Goal: Task Accomplishment & Management: Use online tool/utility

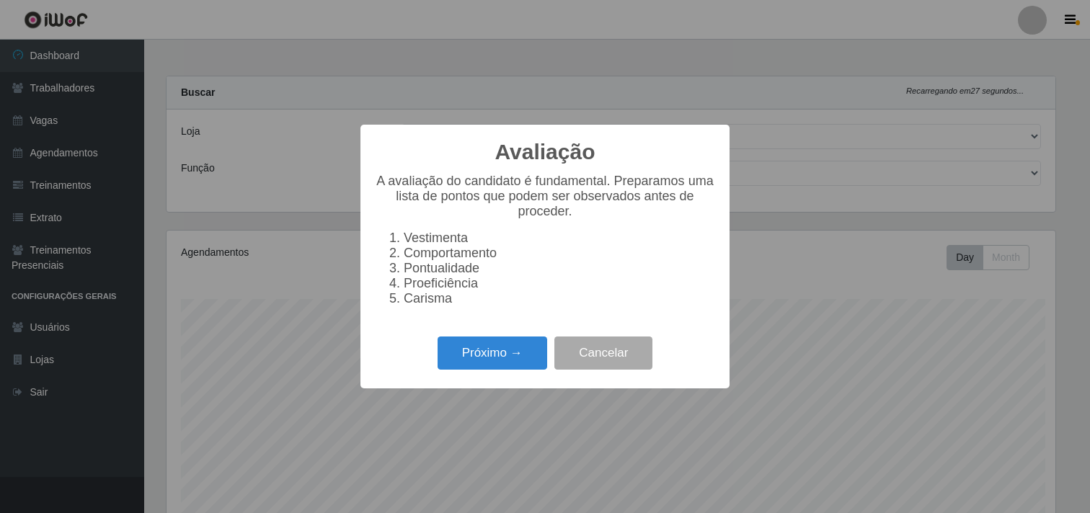
select select "264"
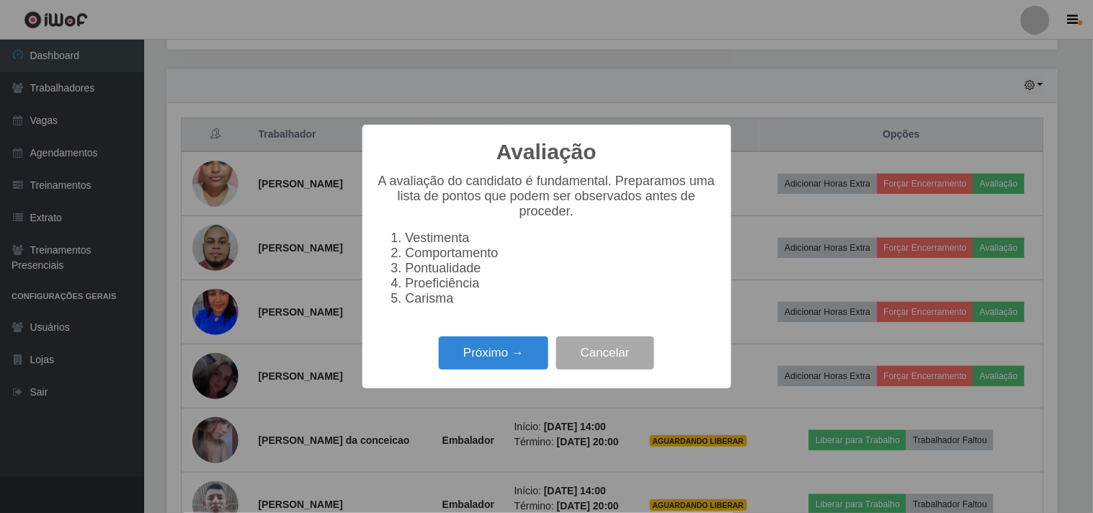
scroll to position [298, 892]
click at [473, 363] on button "Próximo →" at bounding box center [494, 354] width 110 height 34
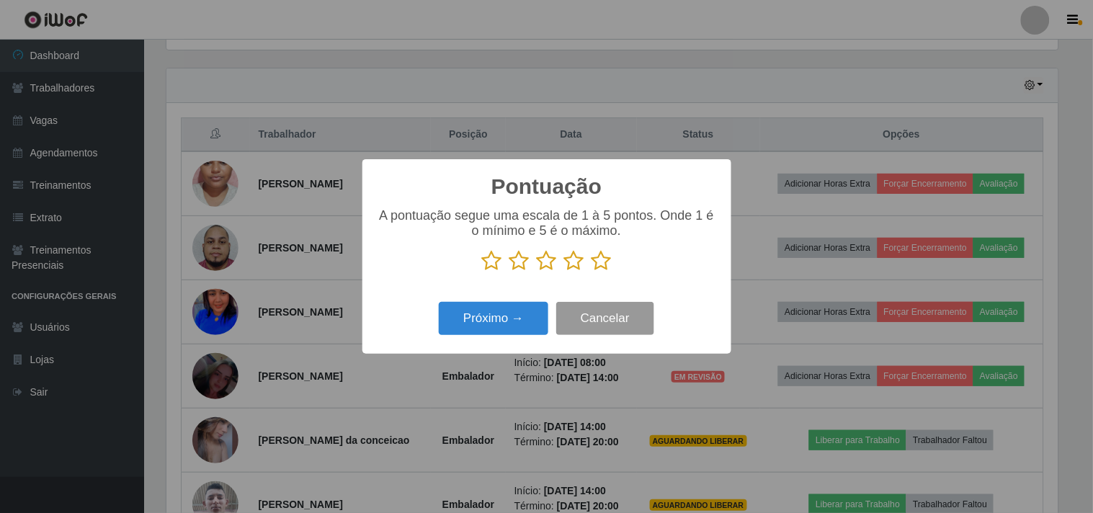
scroll to position [720476, 719883]
click at [602, 262] on icon at bounding box center [602, 261] width 20 height 22
click at [592, 272] on input "radio" at bounding box center [592, 272] width 0 height 0
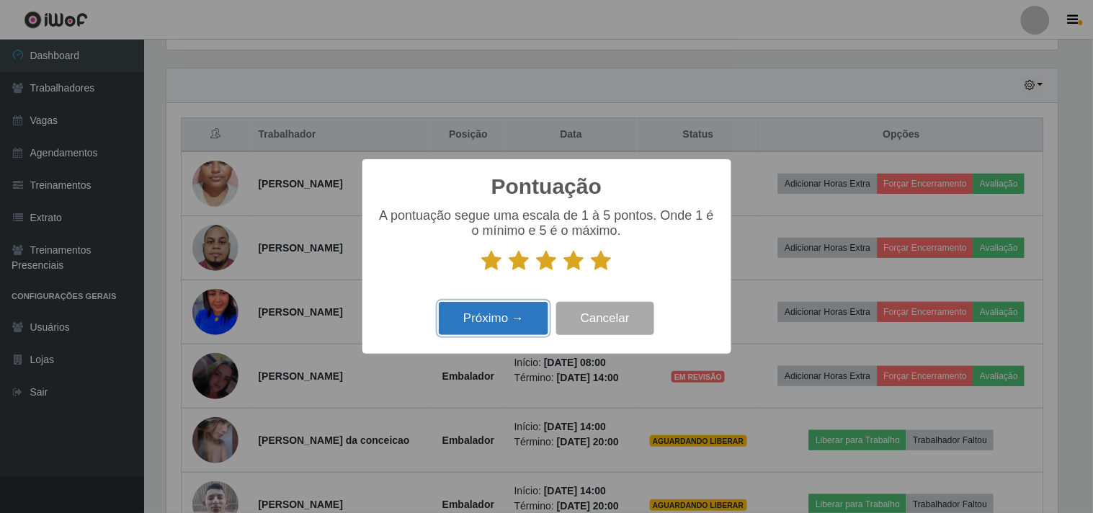
click at [507, 321] on button "Próximo →" at bounding box center [494, 319] width 110 height 34
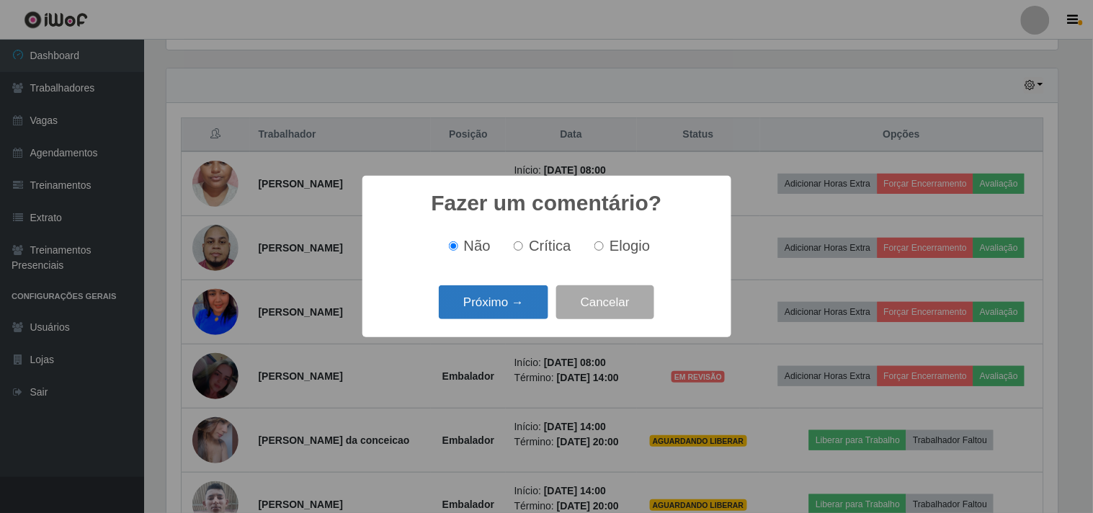
click at [488, 294] on button "Próximo →" at bounding box center [494, 302] width 110 height 34
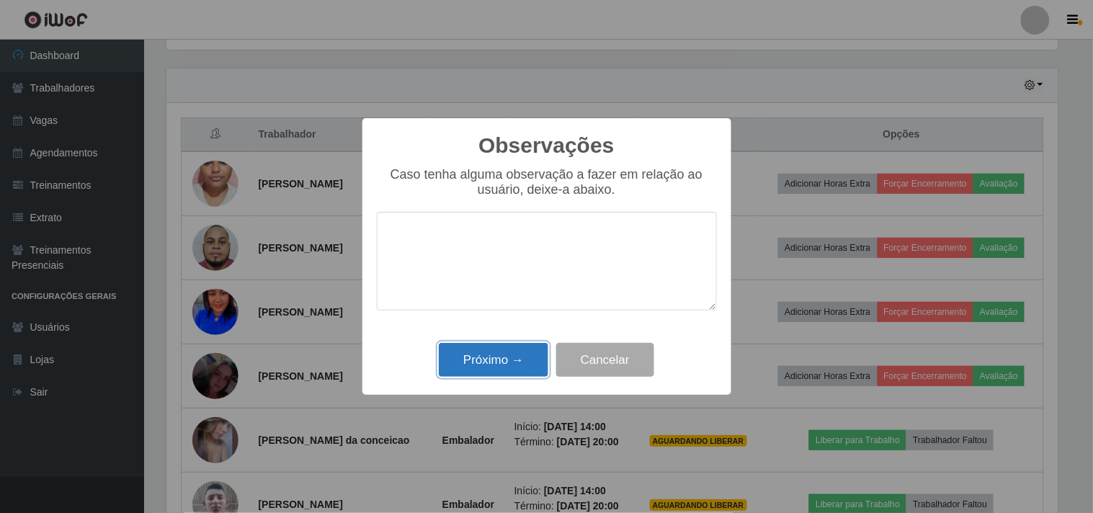
click at [492, 356] on button "Próximo →" at bounding box center [494, 360] width 110 height 34
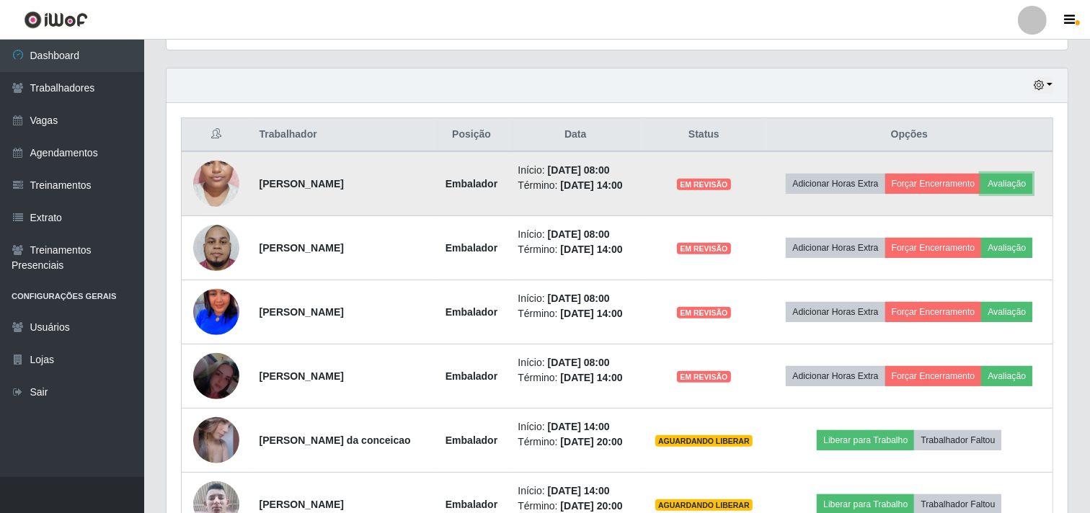
scroll to position [298, 901]
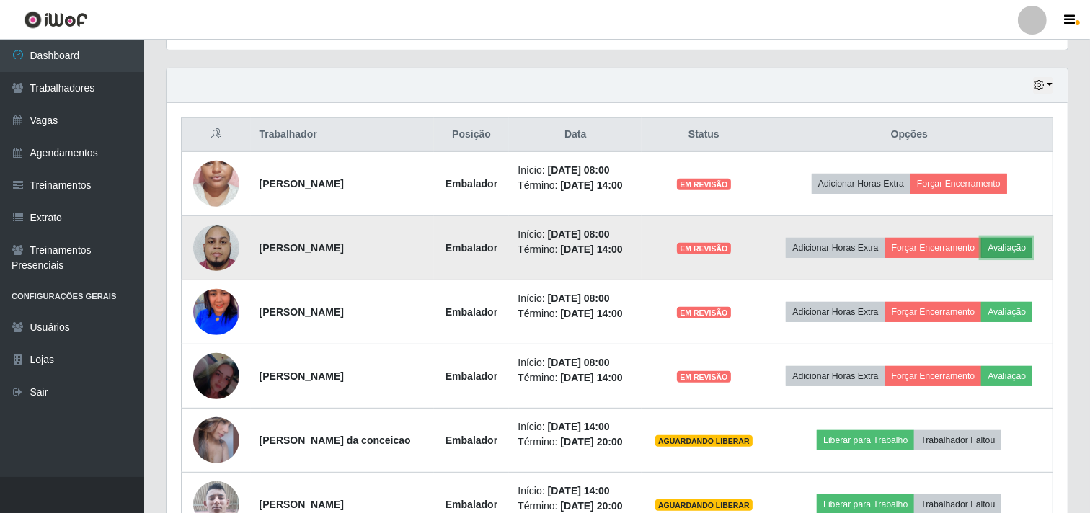
click at [1011, 245] on button "Avaliação" at bounding box center [1006, 248] width 51 height 20
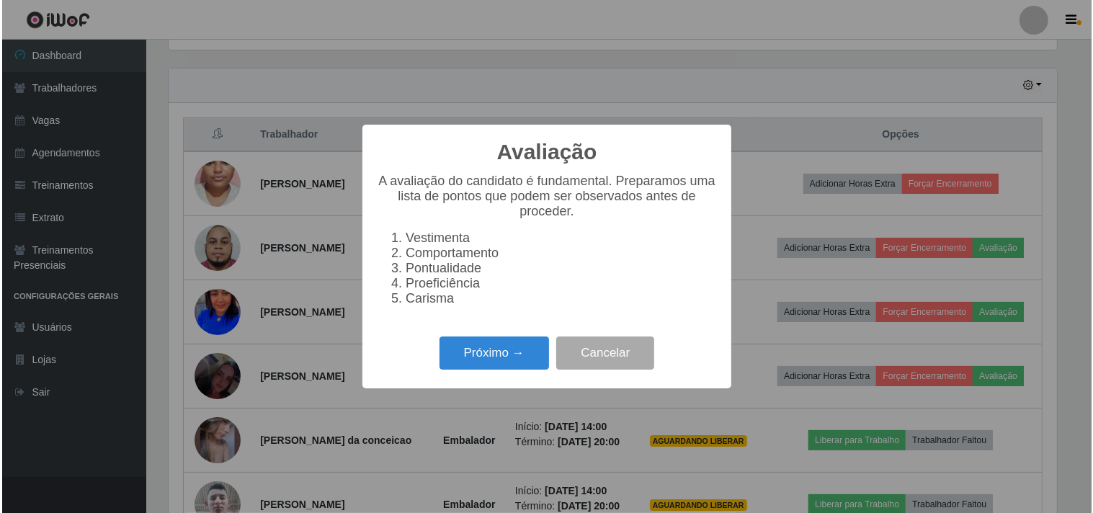
scroll to position [298, 892]
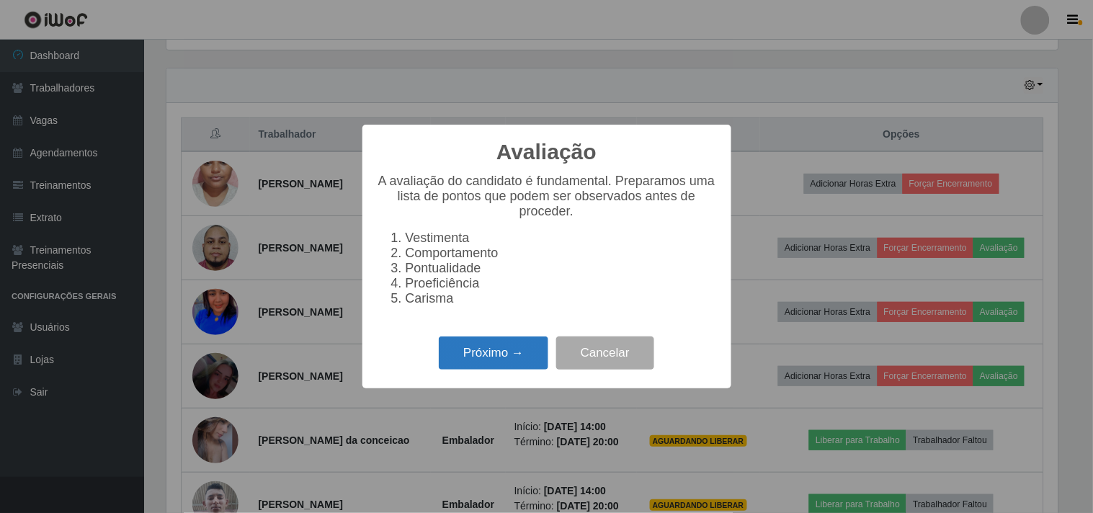
click at [521, 353] on button "Próximo →" at bounding box center [494, 354] width 110 height 34
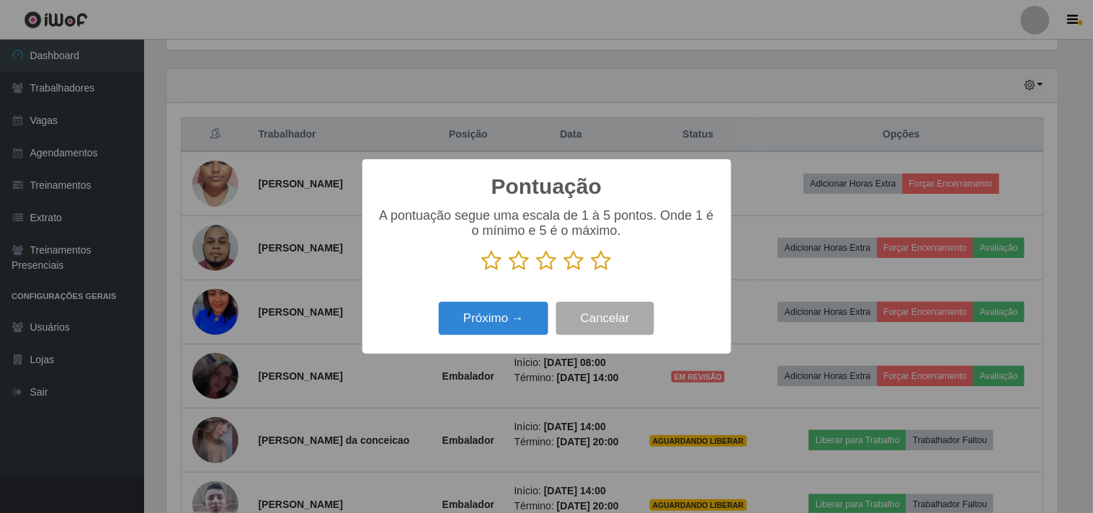
scroll to position [720476, 719883]
drag, startPoint x: 599, startPoint y: 264, endPoint x: 566, endPoint y: 305, distance: 52.8
click at [599, 263] on icon at bounding box center [602, 261] width 20 height 22
click at [592, 272] on input "radio" at bounding box center [592, 272] width 0 height 0
click at [515, 323] on button "Próximo →" at bounding box center [494, 319] width 110 height 34
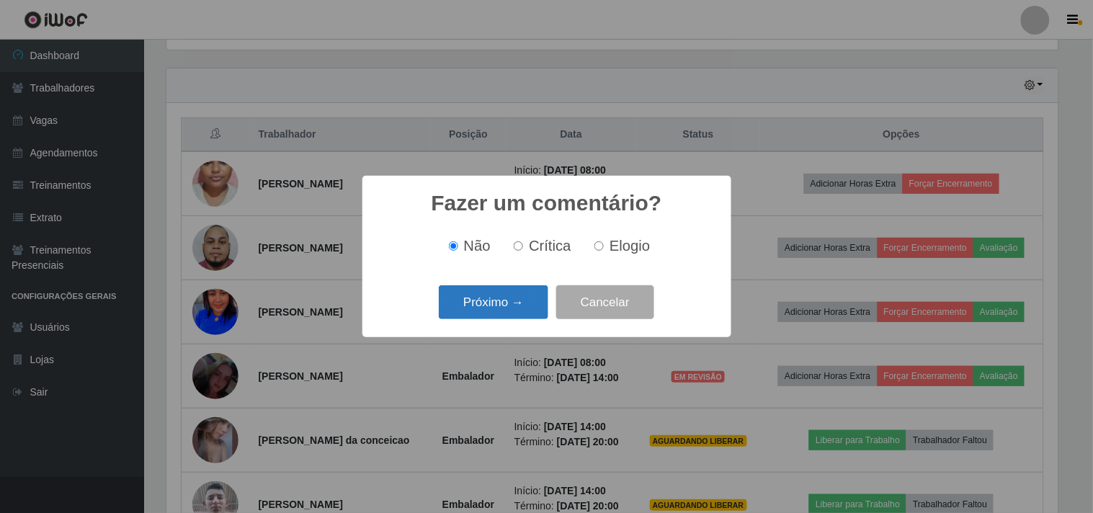
click at [485, 308] on button "Próximo →" at bounding box center [494, 302] width 110 height 34
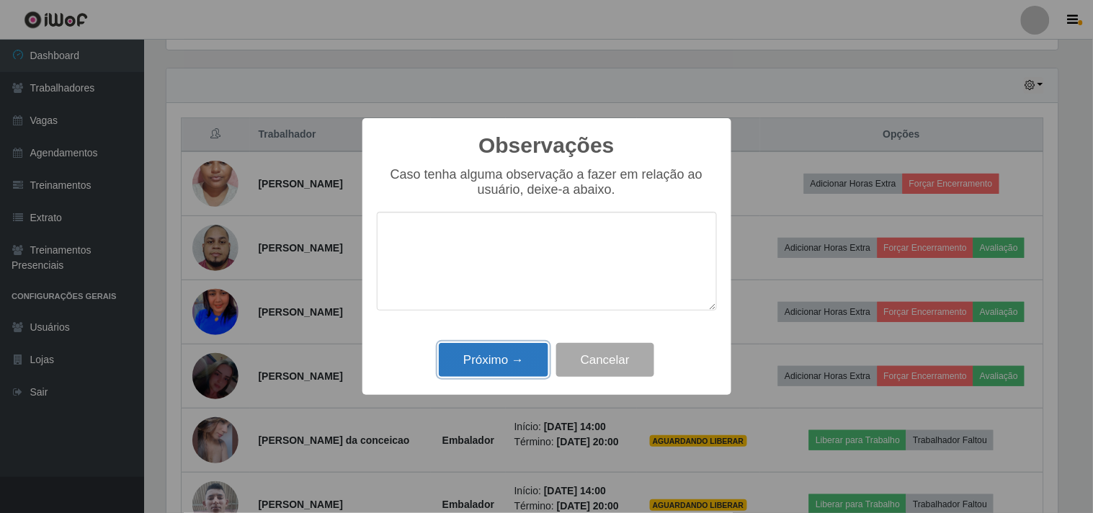
click at [503, 363] on button "Próximo →" at bounding box center [494, 360] width 110 height 34
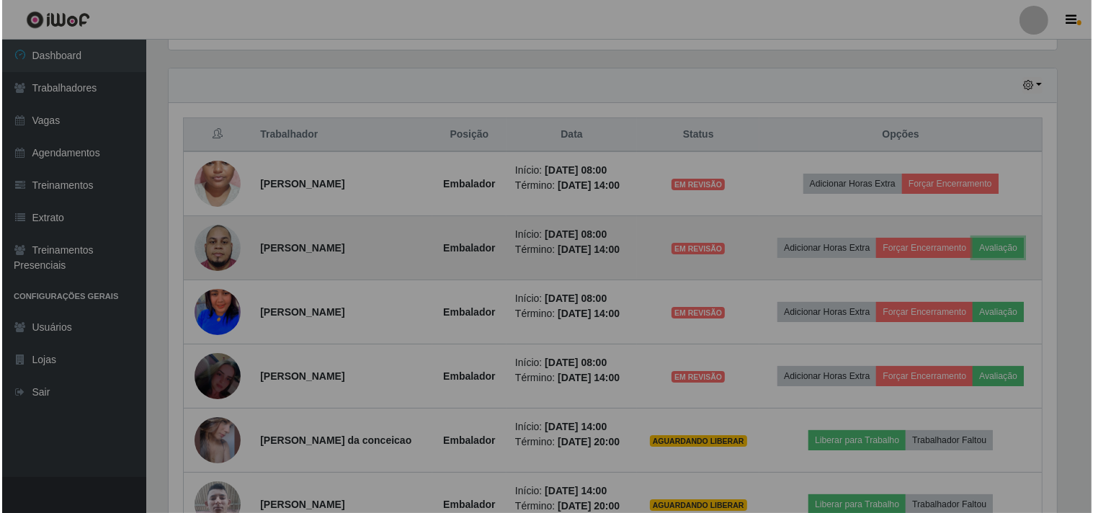
scroll to position [298, 901]
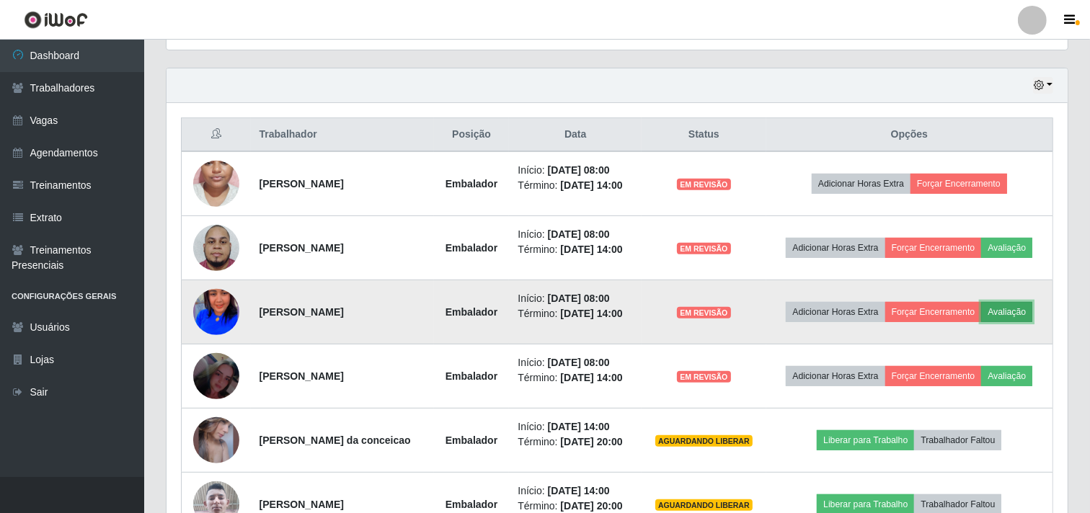
click at [1024, 302] on button "Avaliação" at bounding box center [1006, 312] width 51 height 20
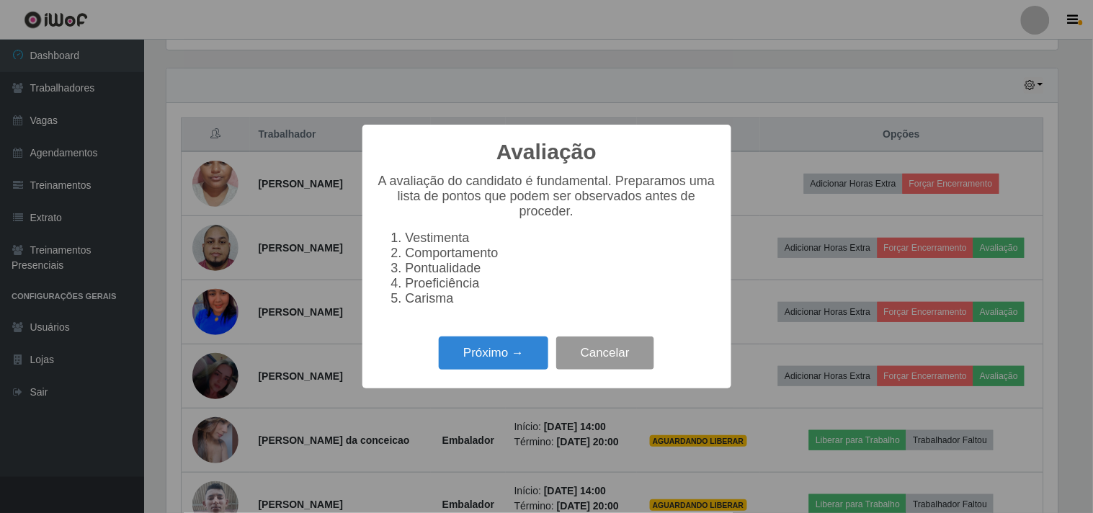
scroll to position [298, 892]
click at [476, 361] on button "Próximo →" at bounding box center [494, 354] width 110 height 34
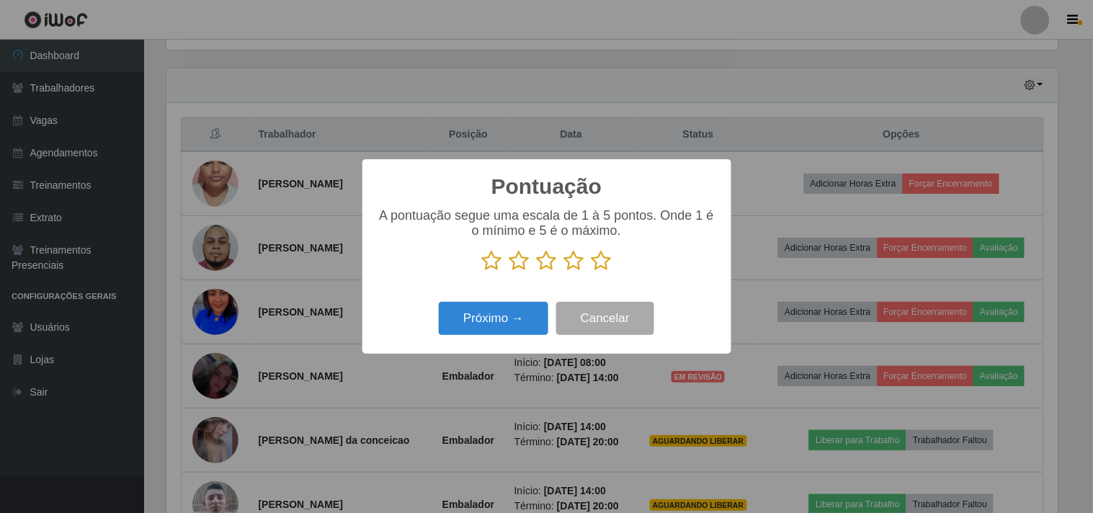
click at [595, 262] on icon at bounding box center [602, 261] width 20 height 22
click at [592, 272] on input "radio" at bounding box center [592, 272] width 0 height 0
click at [513, 321] on button "Próximo →" at bounding box center [494, 319] width 110 height 34
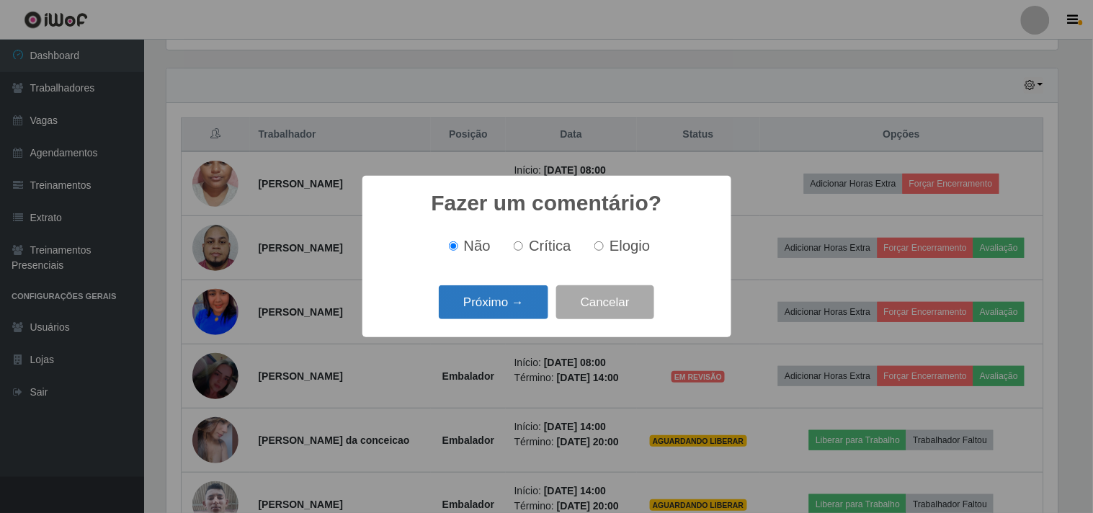
click at [485, 303] on button "Próximo →" at bounding box center [494, 302] width 110 height 34
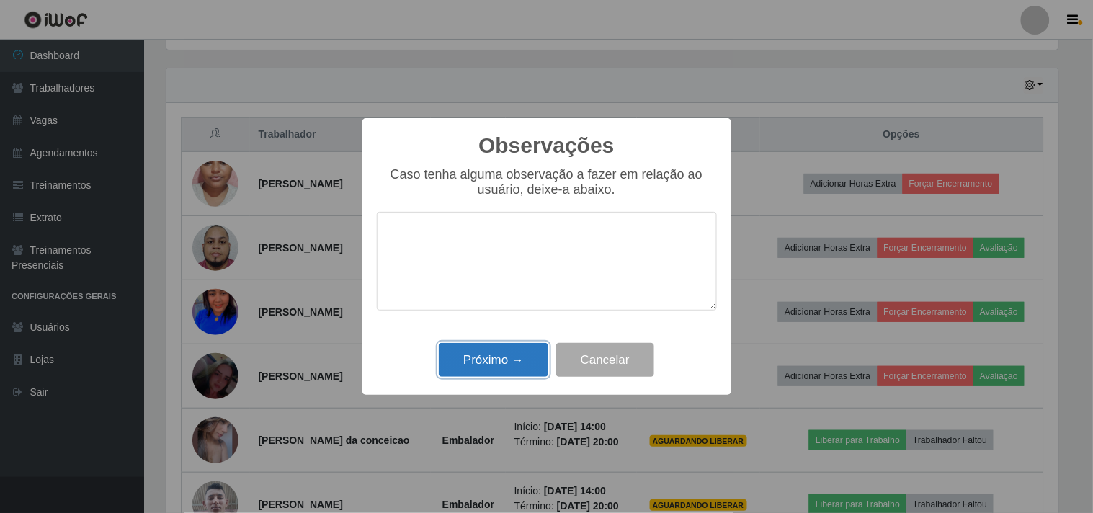
click at [502, 356] on button "Próximo →" at bounding box center [494, 360] width 110 height 34
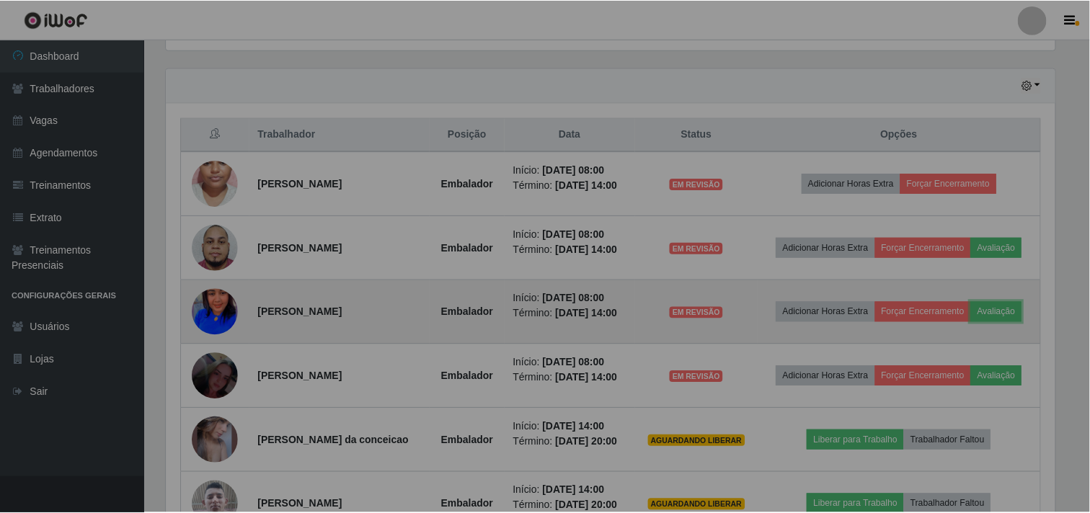
scroll to position [298, 901]
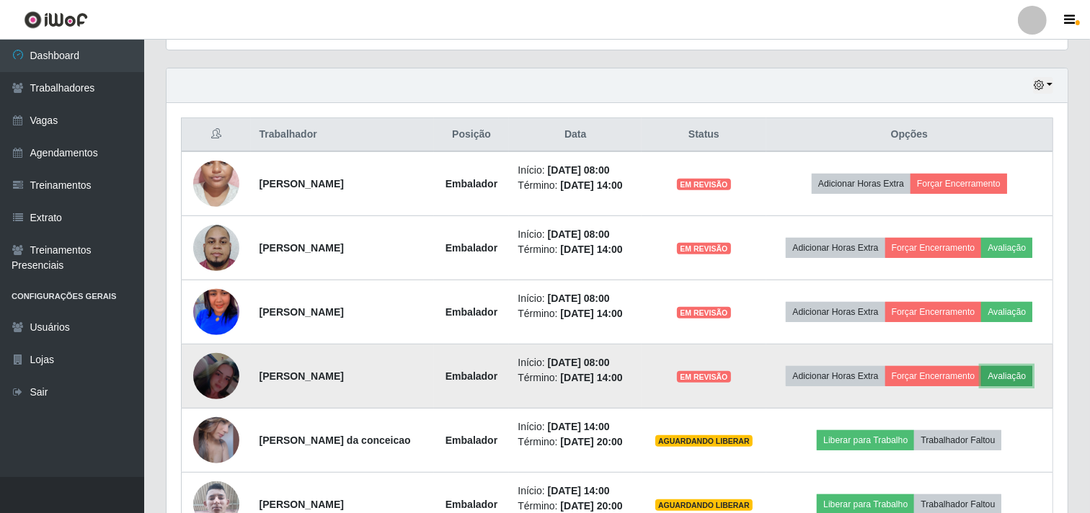
click at [998, 370] on button "Avaliação" at bounding box center [1006, 376] width 51 height 20
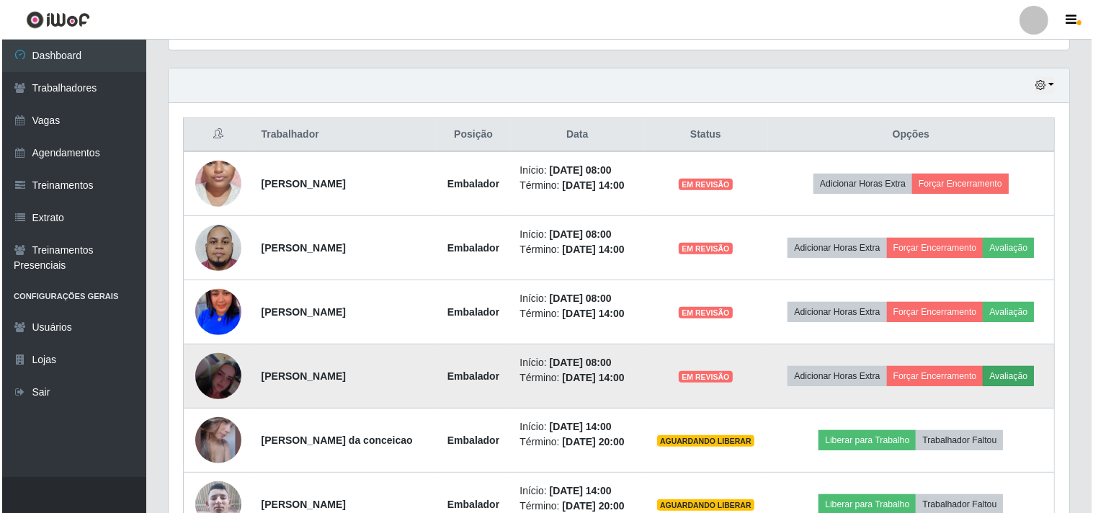
scroll to position [298, 892]
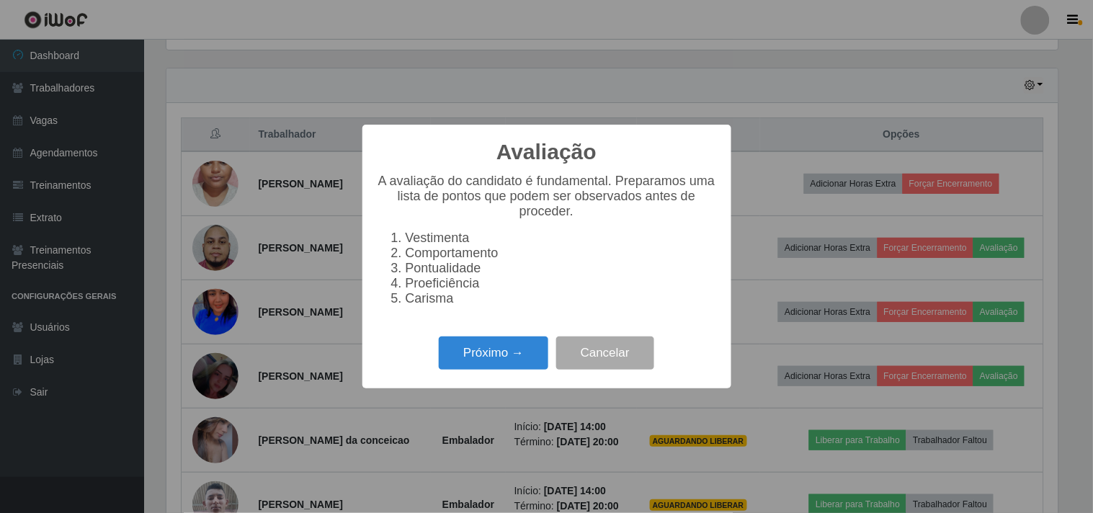
click at [518, 340] on div "Próximo → Cancelar" at bounding box center [547, 352] width 340 height 41
click at [527, 351] on button "Próximo →" at bounding box center [494, 354] width 110 height 34
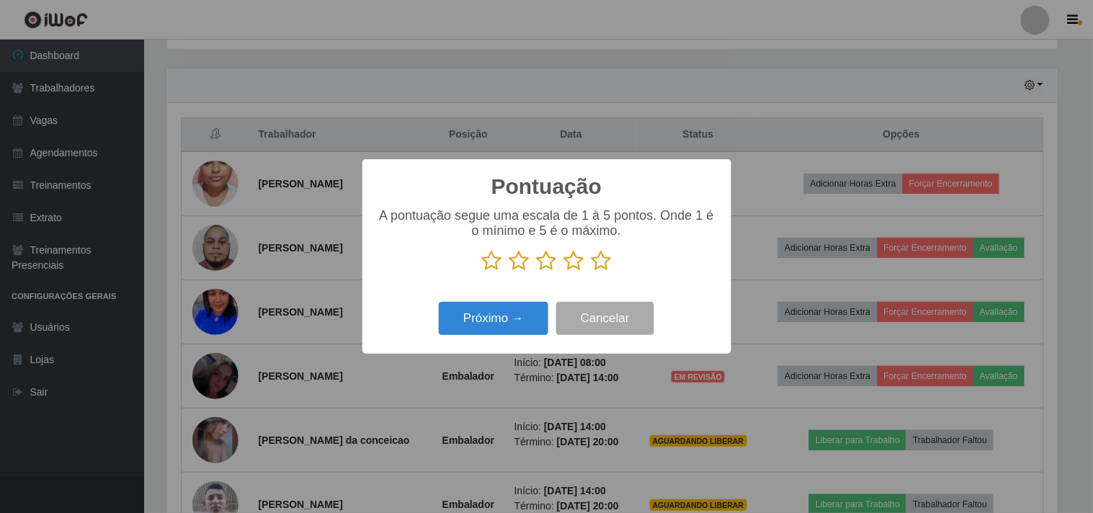
click at [600, 259] on icon at bounding box center [602, 261] width 20 height 22
click at [592, 272] on input "radio" at bounding box center [592, 272] width 0 height 0
click at [512, 313] on button "Próximo →" at bounding box center [494, 319] width 110 height 34
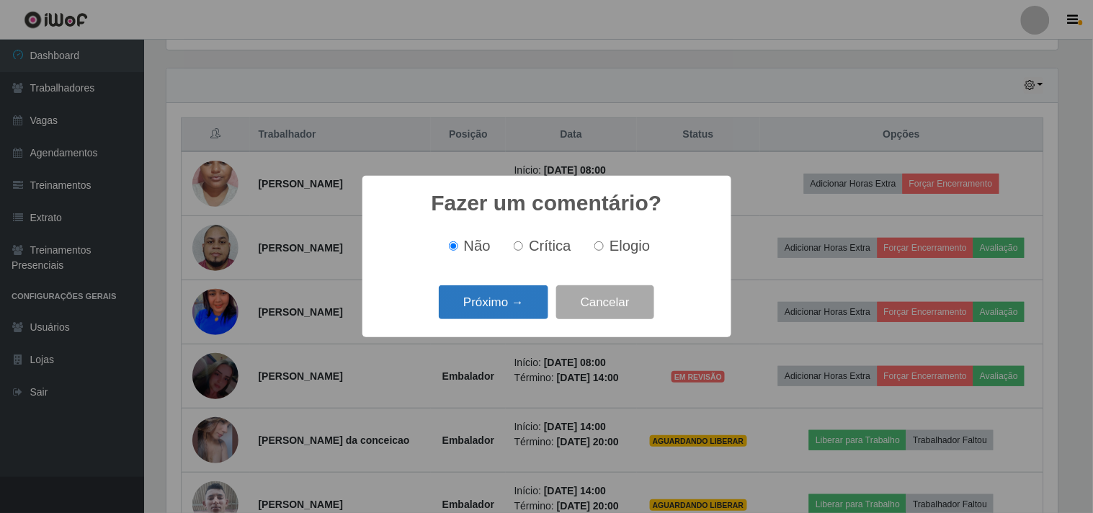
click at [488, 299] on button "Próximo →" at bounding box center [494, 302] width 110 height 34
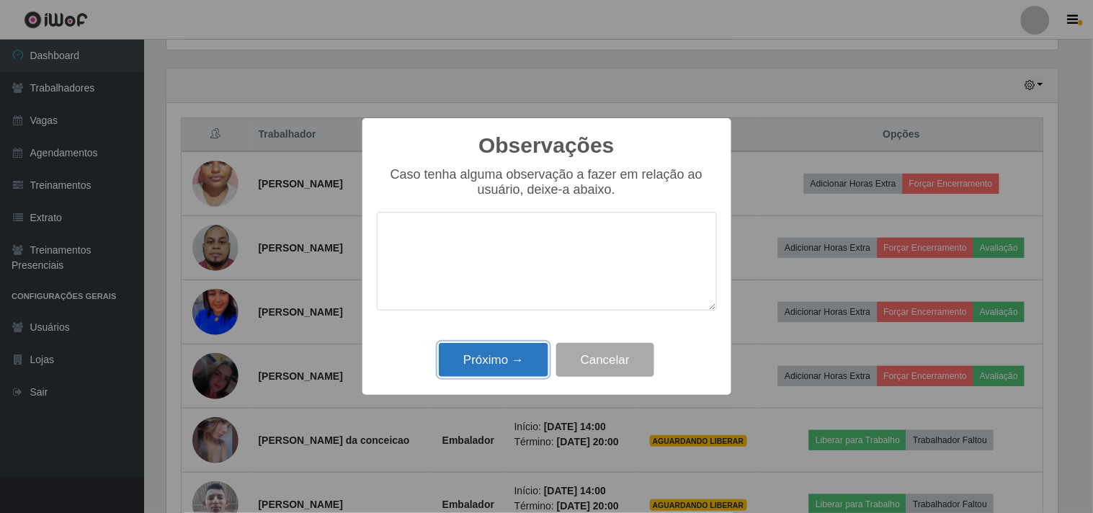
click at [493, 354] on button "Próximo →" at bounding box center [494, 360] width 110 height 34
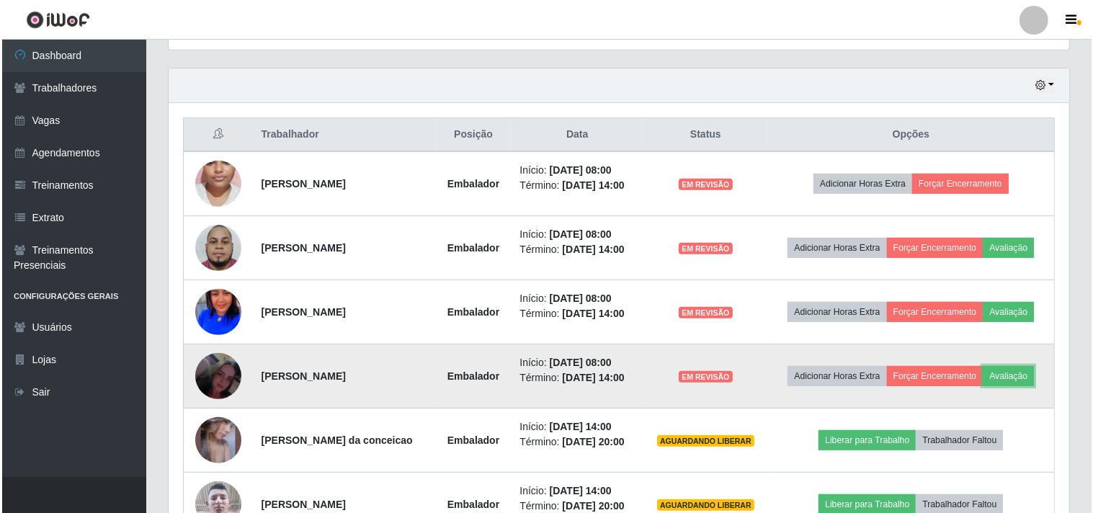
scroll to position [701, 0]
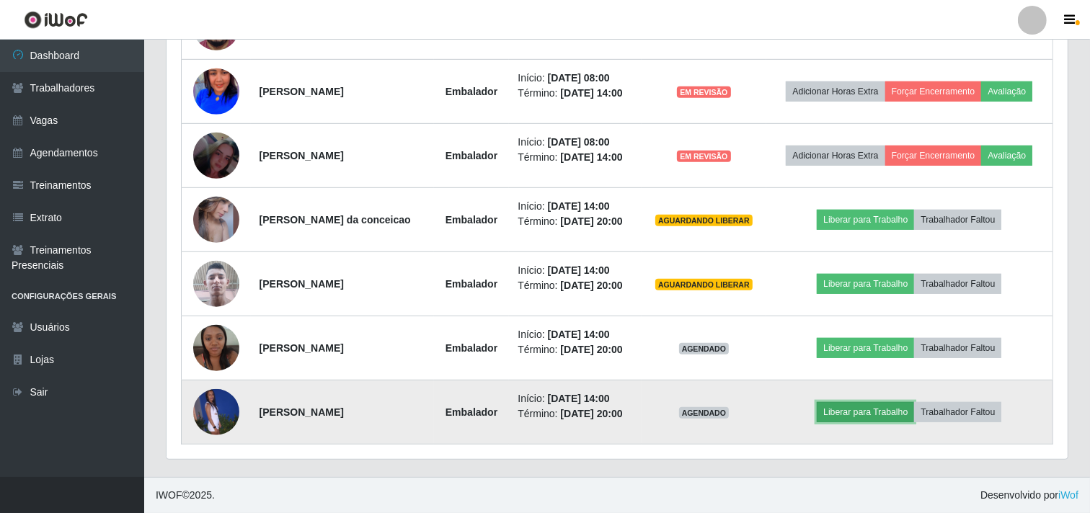
click at [848, 416] on button "Liberar para Trabalho" at bounding box center [865, 412] width 97 height 20
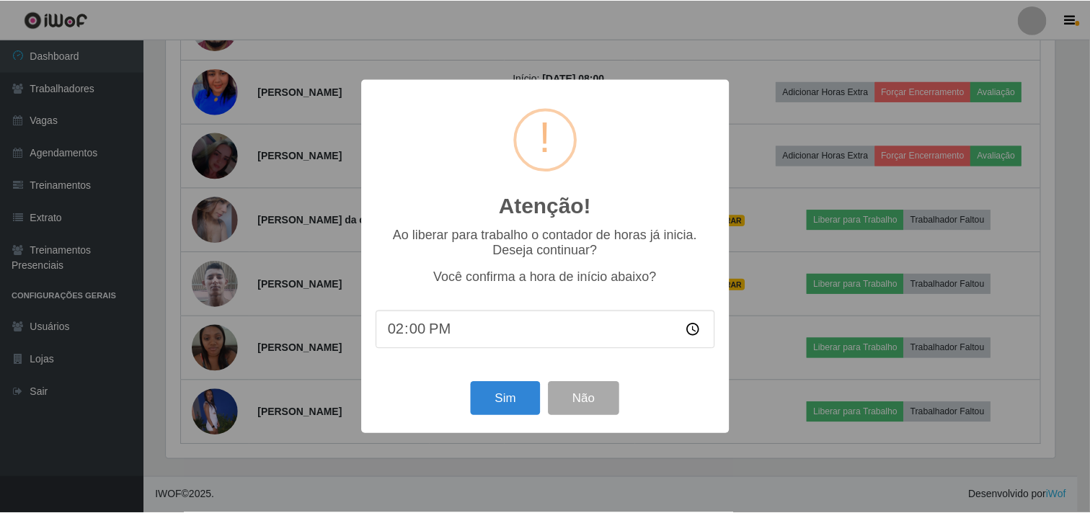
scroll to position [298, 892]
click at [501, 401] on button "Sim" at bounding box center [507, 399] width 70 height 34
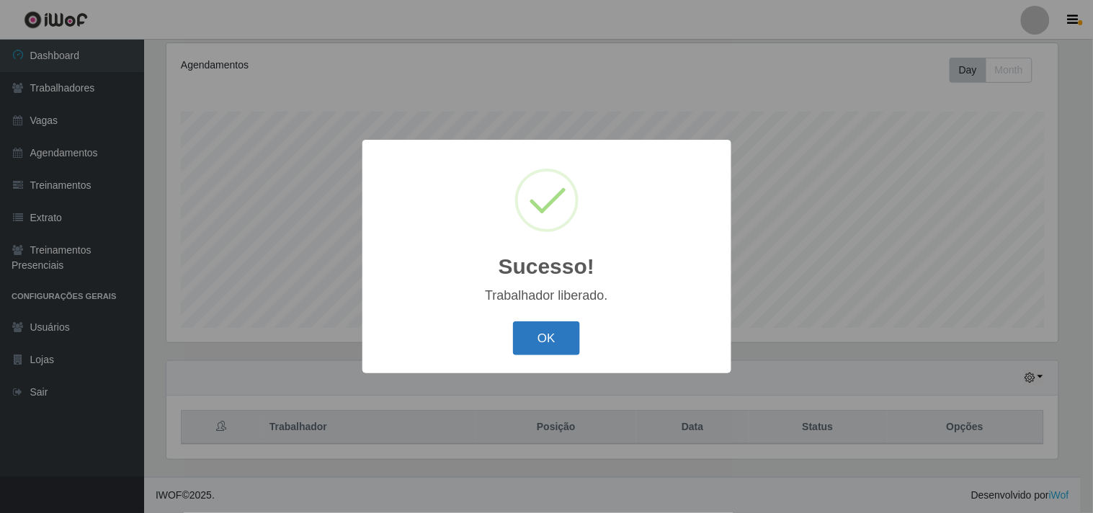
click at [525, 355] on div "OK Cancel" at bounding box center [547, 338] width 340 height 41
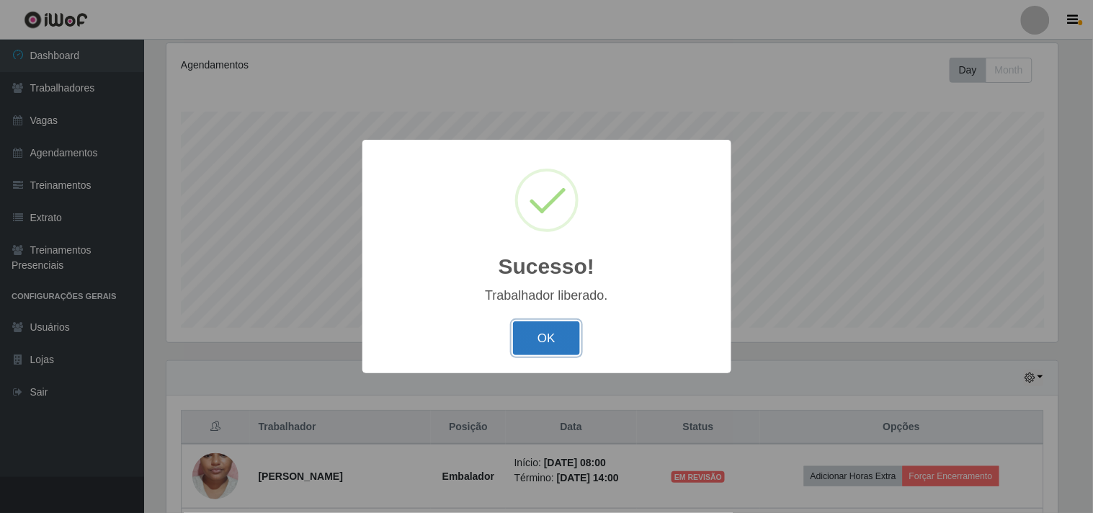
click at [553, 334] on button "OK" at bounding box center [546, 338] width 67 height 34
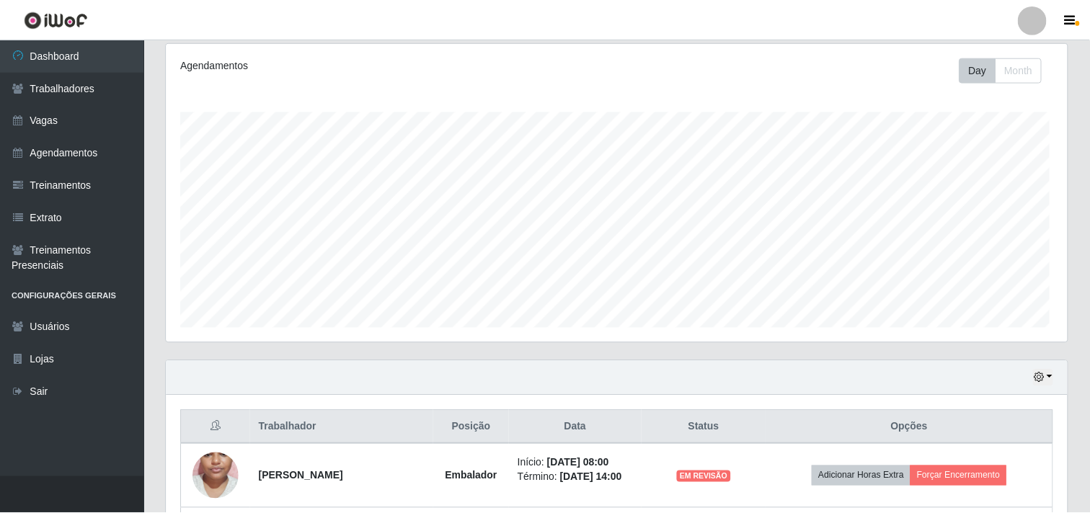
scroll to position [0, 0]
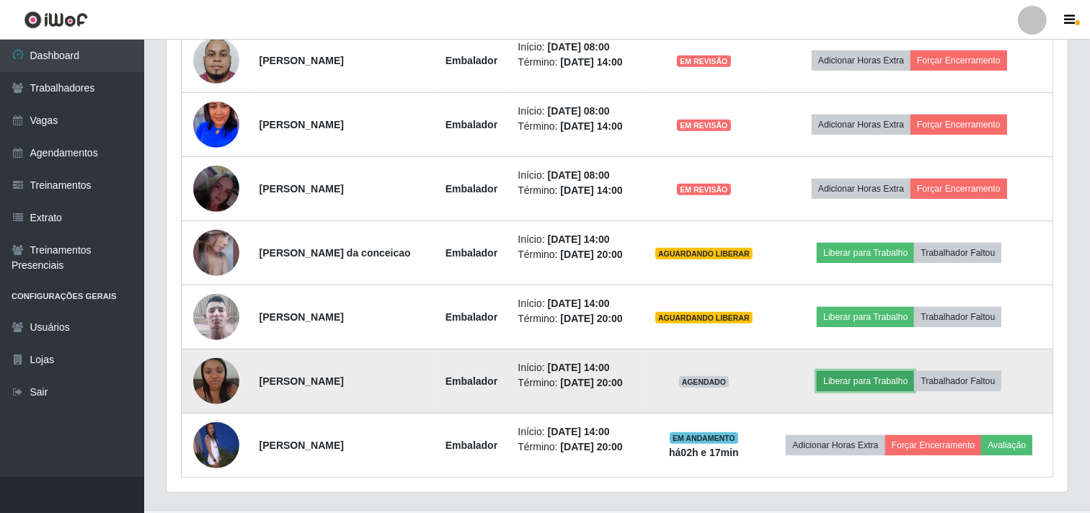
click at [839, 376] on button "Liberar para Trabalho" at bounding box center [865, 381] width 97 height 20
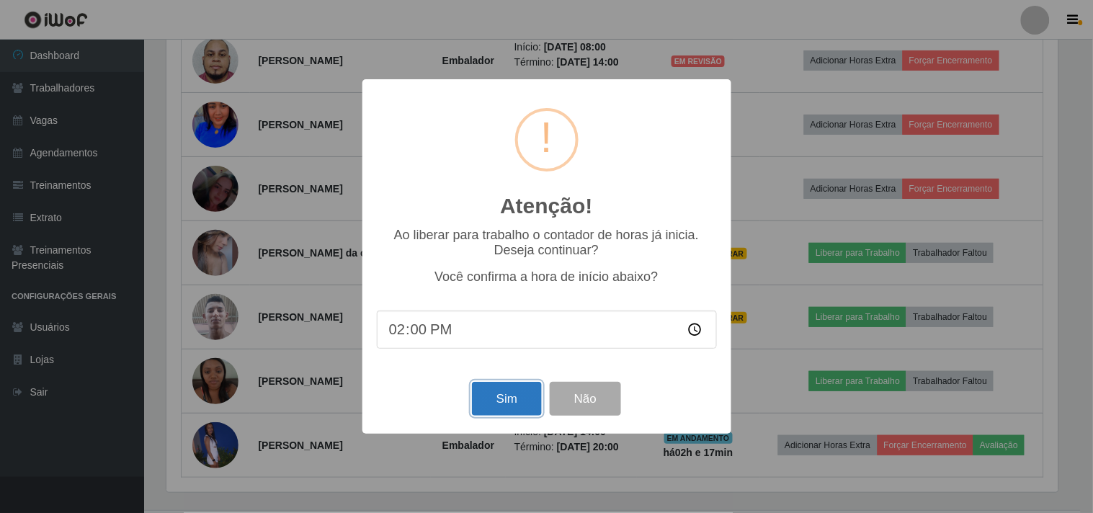
click at [517, 398] on button "Sim" at bounding box center [507, 399] width 70 height 34
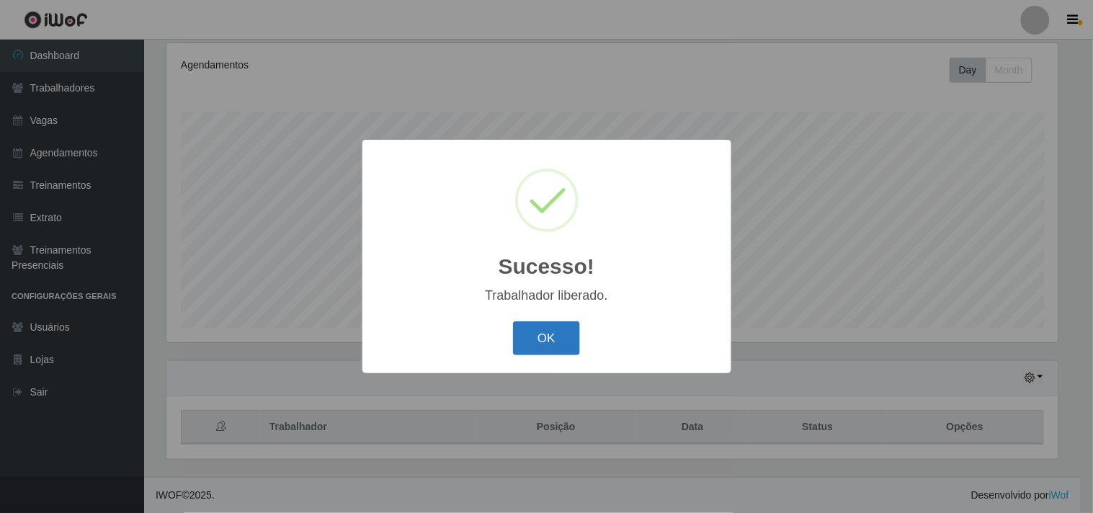
click at [564, 337] on button "OK" at bounding box center [546, 338] width 67 height 34
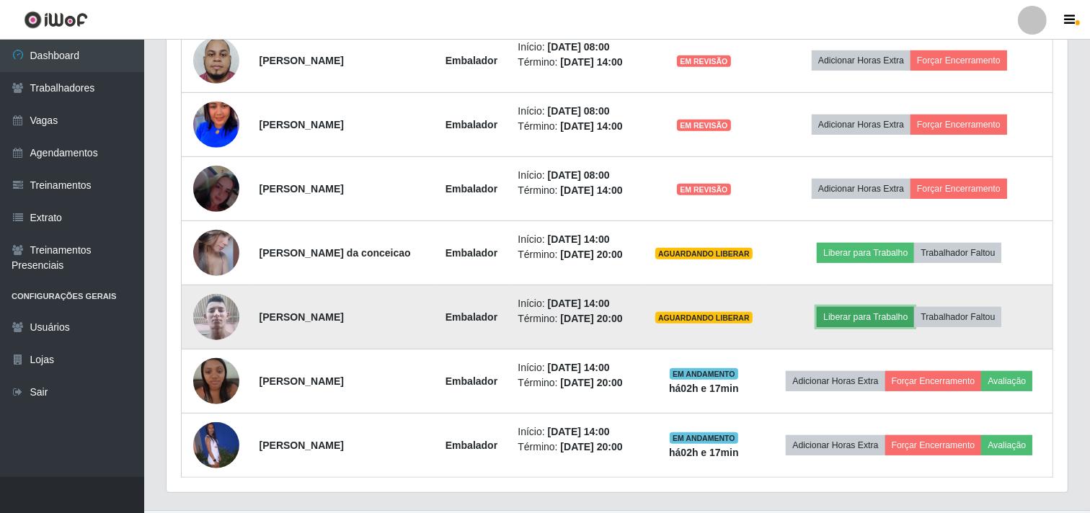
click at [851, 319] on button "Liberar para Trabalho" at bounding box center [865, 317] width 97 height 20
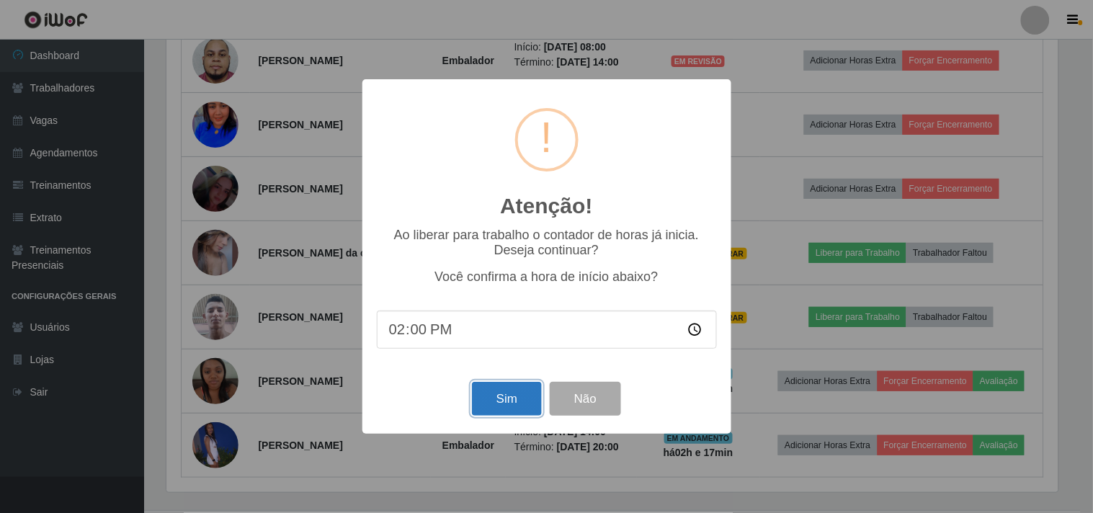
click at [492, 386] on button "Sim" at bounding box center [507, 399] width 70 height 34
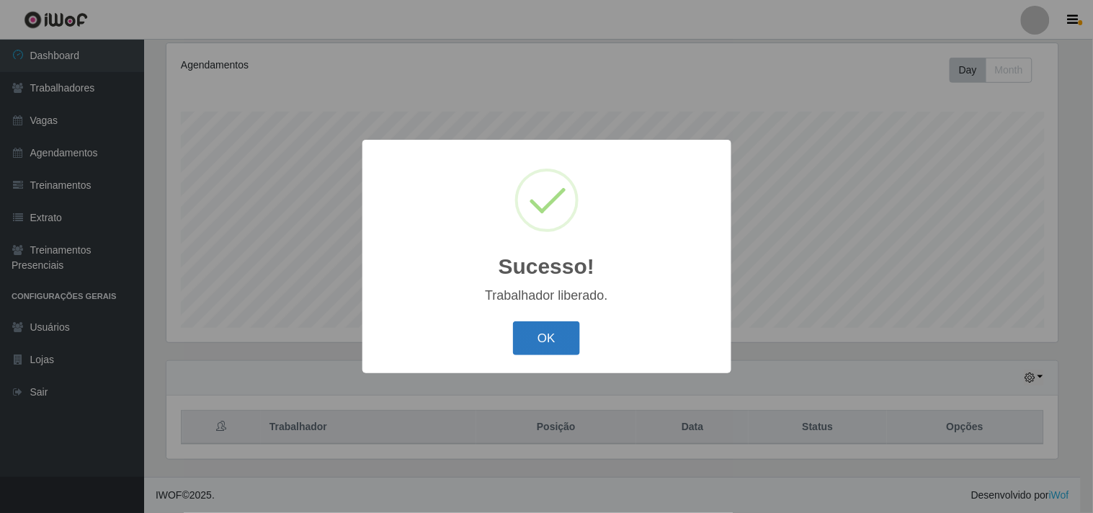
click at [545, 330] on button "OK" at bounding box center [546, 338] width 67 height 34
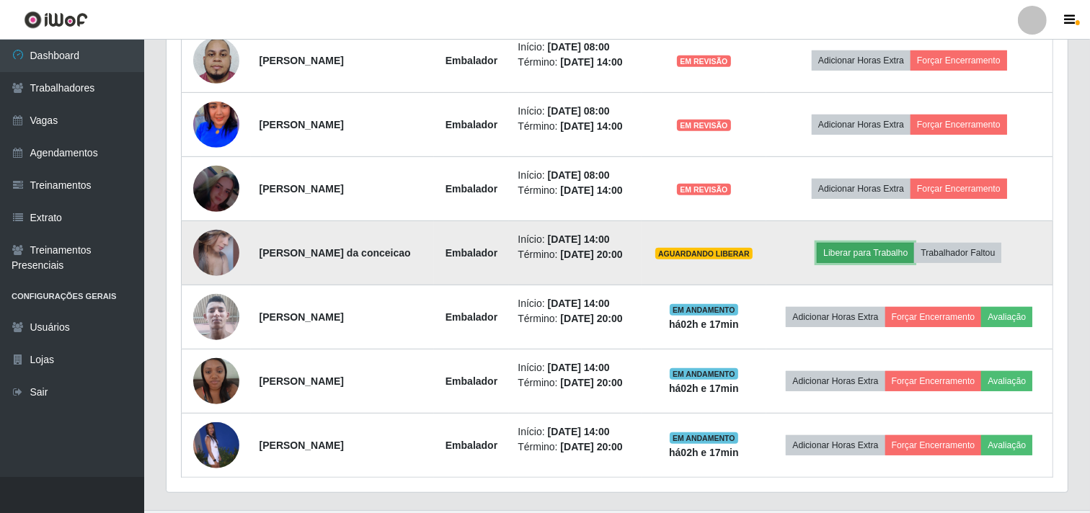
click at [847, 246] on button "Liberar para Trabalho" at bounding box center [865, 253] width 97 height 20
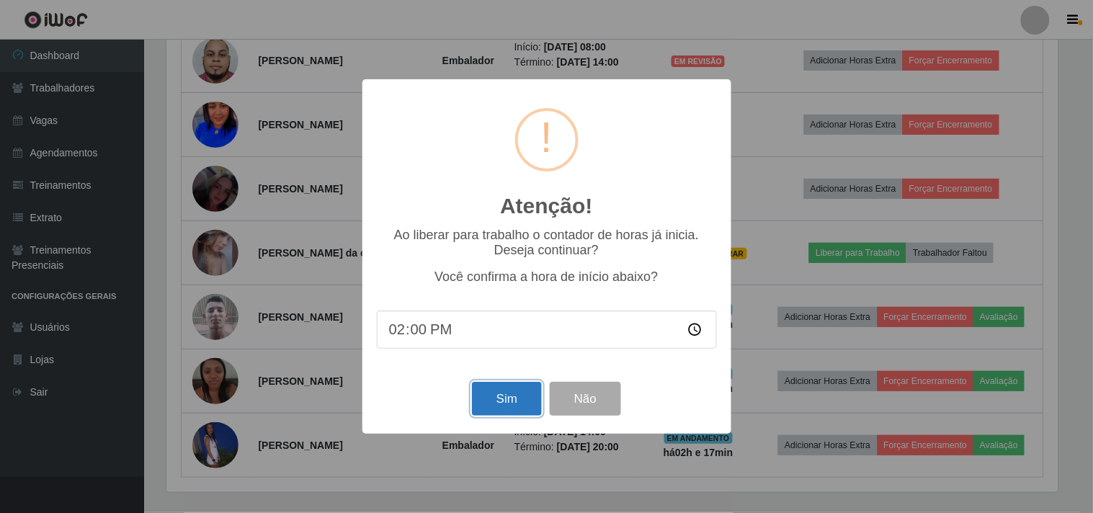
click at [524, 393] on button "Sim" at bounding box center [507, 399] width 70 height 34
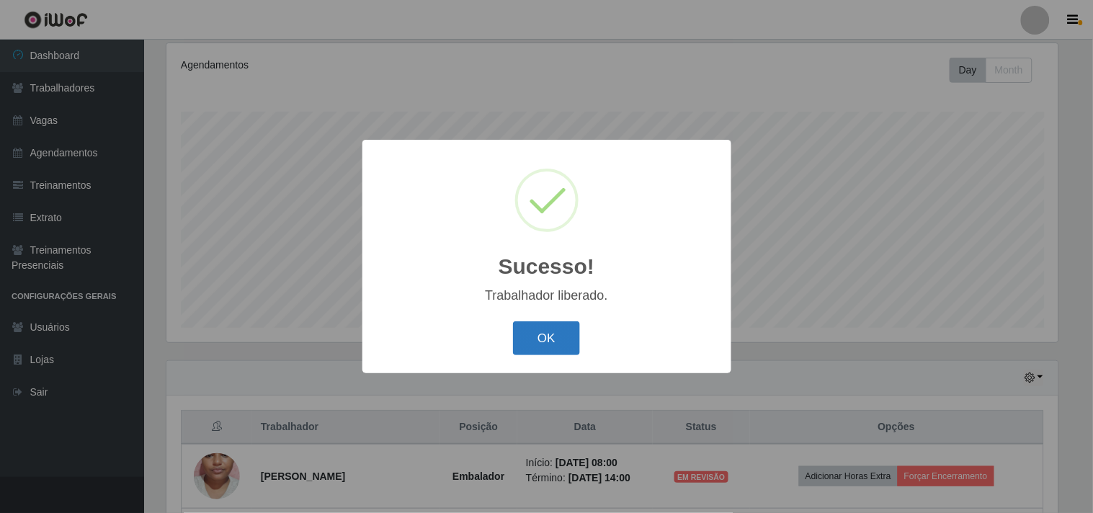
click at [528, 337] on button "OK" at bounding box center [546, 338] width 67 height 34
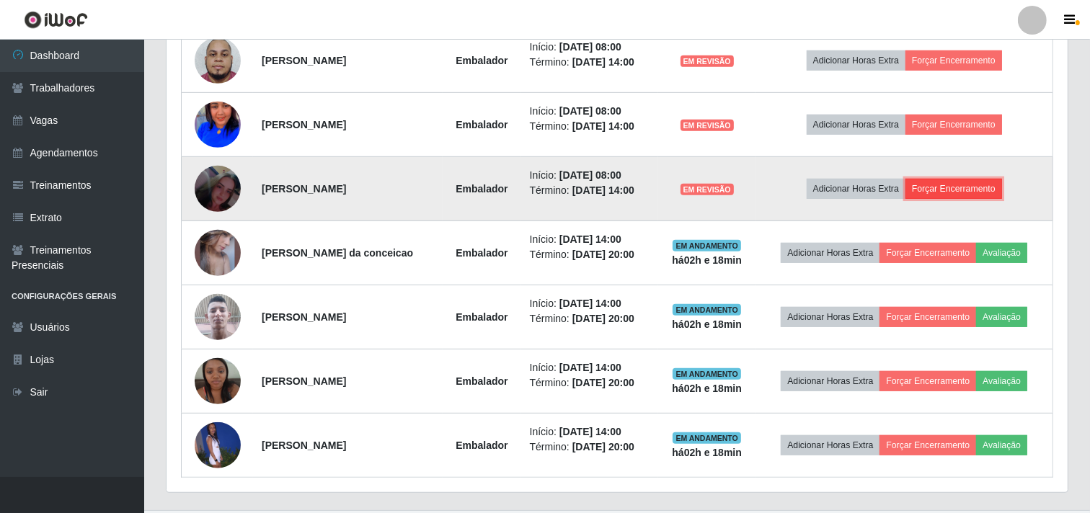
click at [957, 185] on button "Forçar Encerramento" at bounding box center [953, 189] width 97 height 20
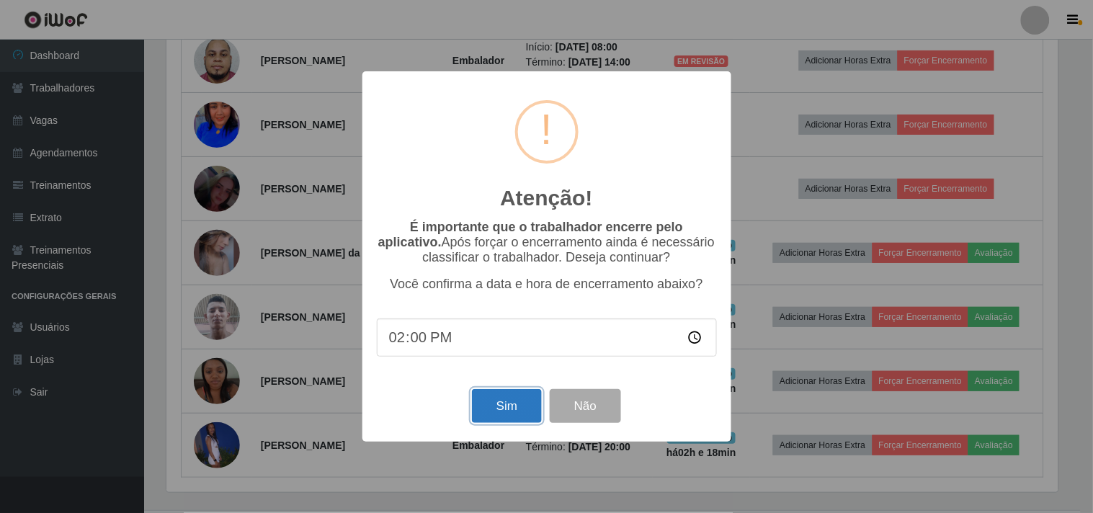
click at [528, 402] on button "Sim" at bounding box center [507, 406] width 70 height 34
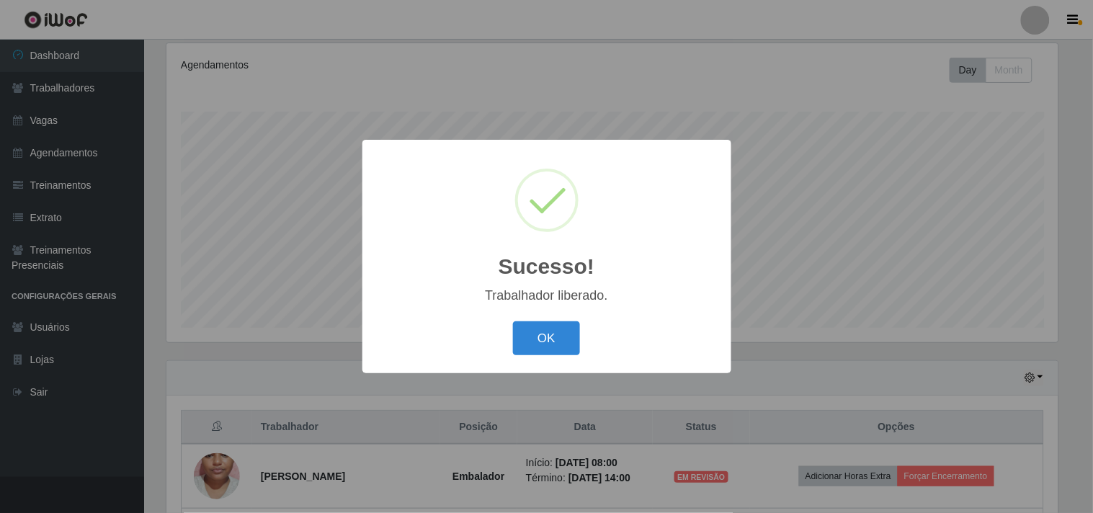
click at [513, 321] on button "OK" at bounding box center [546, 338] width 67 height 34
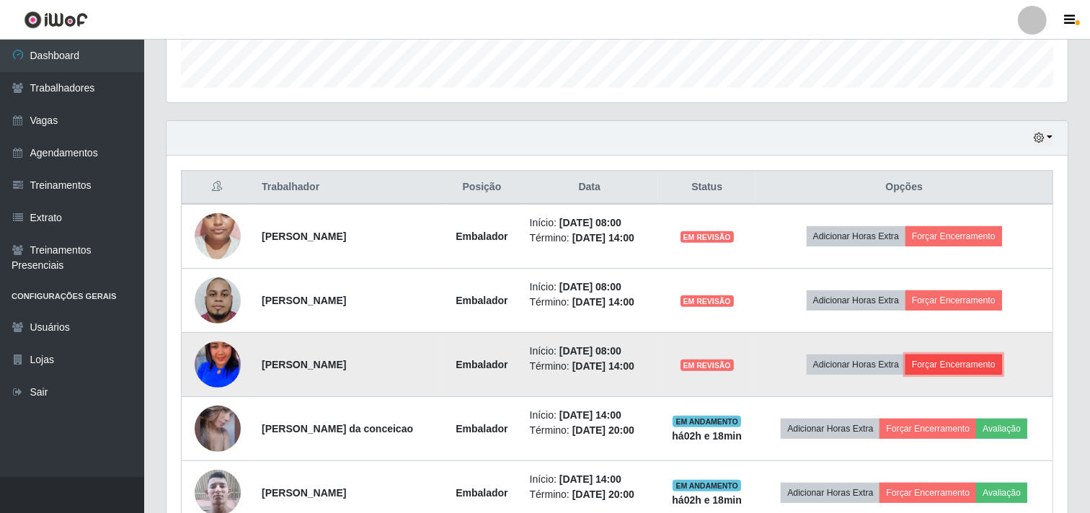
click at [943, 362] on button "Forçar Encerramento" at bounding box center [953, 365] width 97 height 20
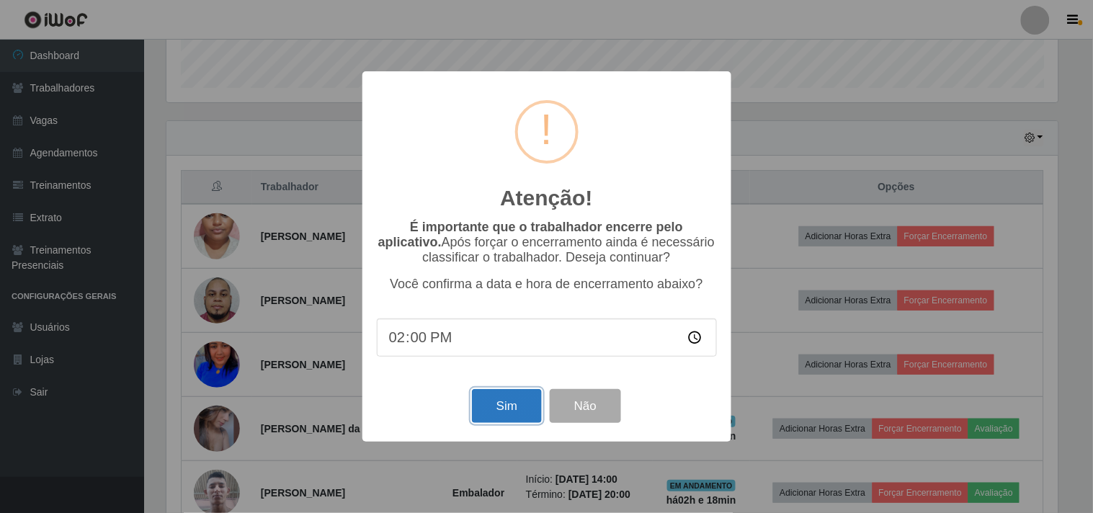
click at [494, 401] on button "Sim" at bounding box center [507, 406] width 70 height 34
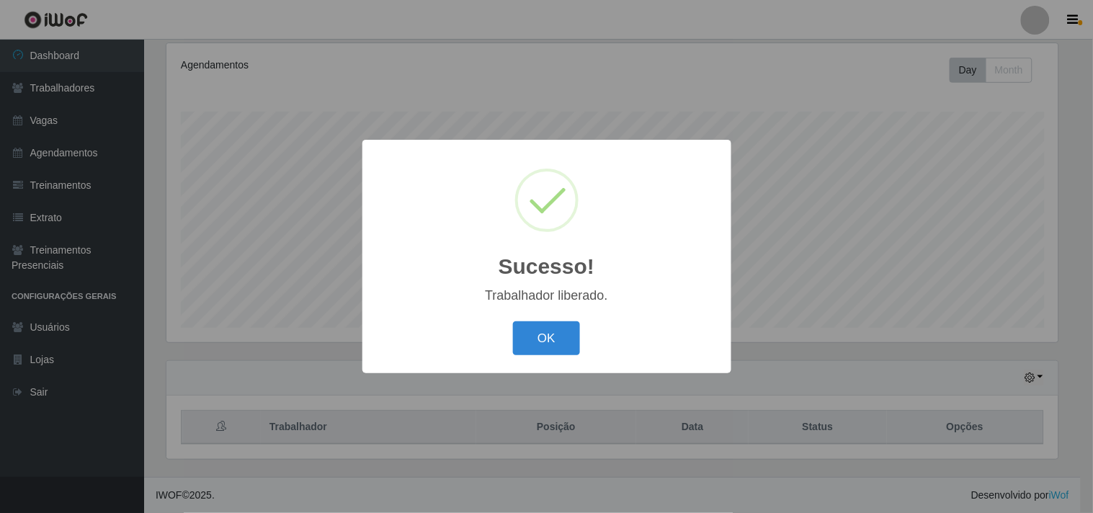
click at [513, 321] on button "OK" at bounding box center [546, 338] width 67 height 34
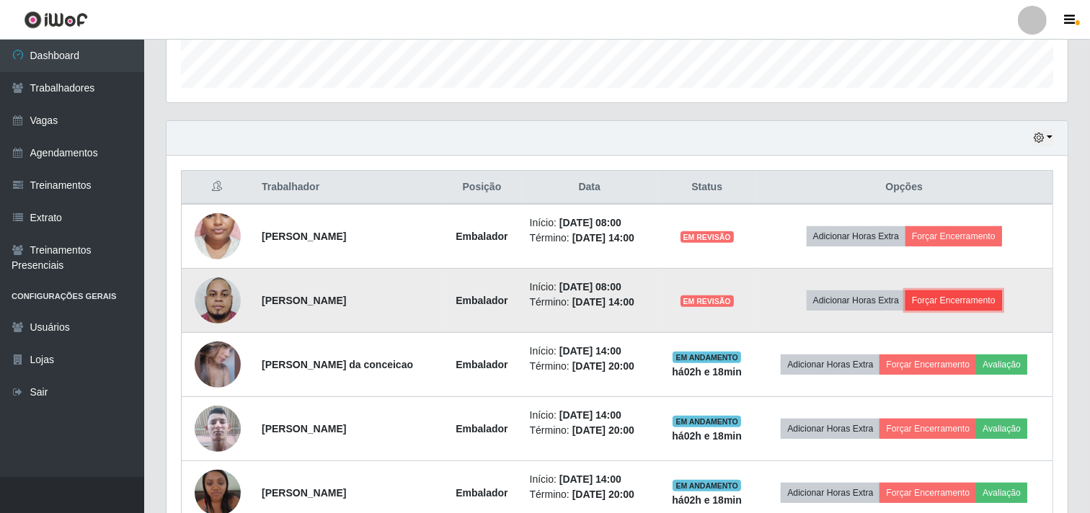
click at [939, 301] on button "Forçar Encerramento" at bounding box center [953, 300] width 97 height 20
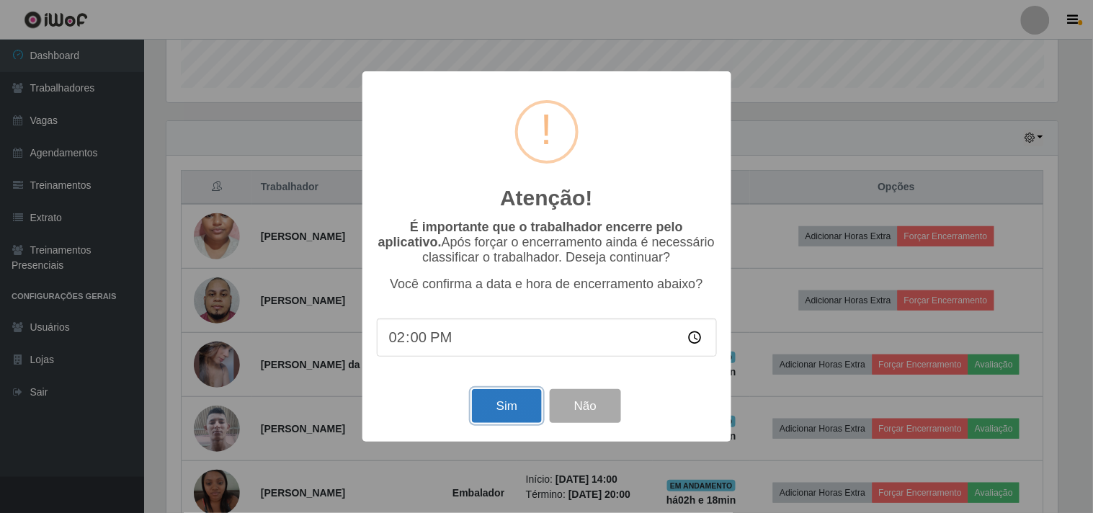
click at [516, 398] on button "Sim" at bounding box center [507, 406] width 70 height 34
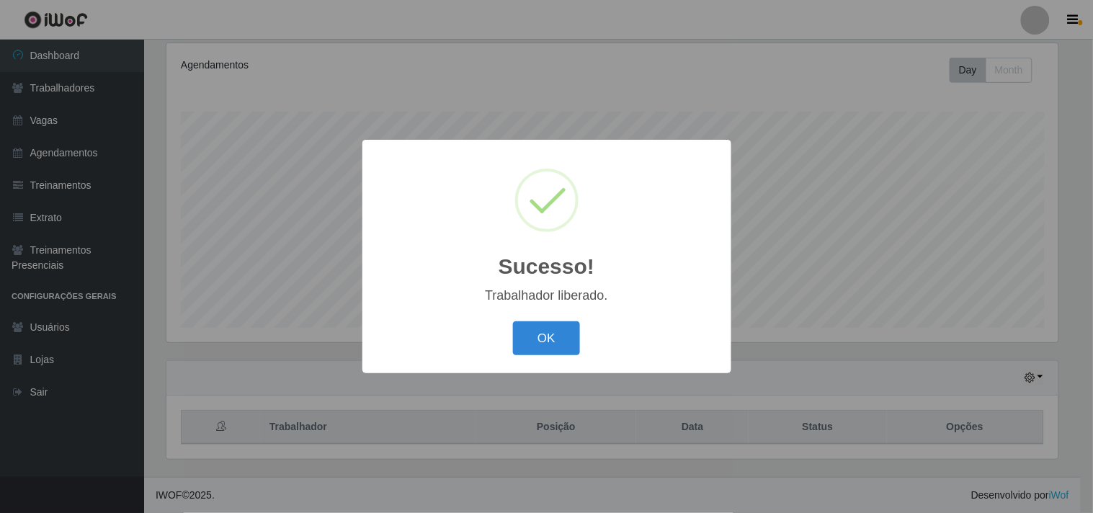
click at [513, 321] on button "OK" at bounding box center [546, 338] width 67 height 34
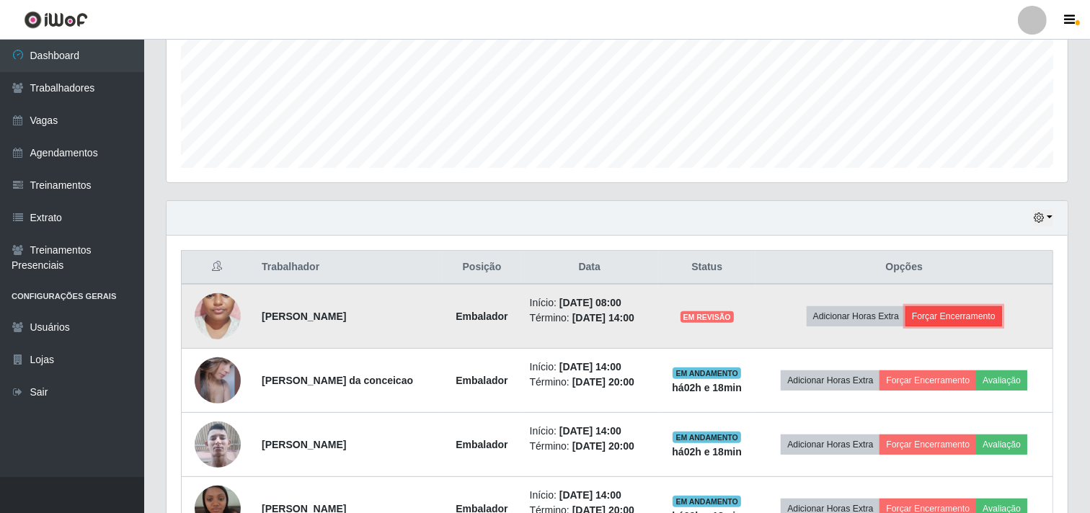
click at [943, 314] on button "Forçar Encerramento" at bounding box center [953, 316] width 97 height 20
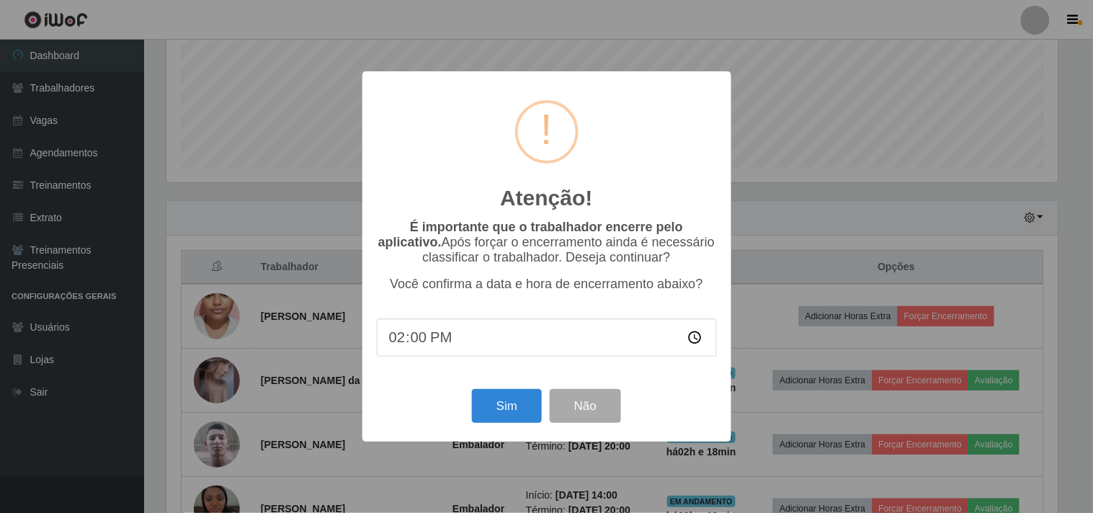
click at [508, 390] on div "Sim Não" at bounding box center [547, 406] width 340 height 41
click at [515, 399] on button "Sim" at bounding box center [507, 406] width 70 height 34
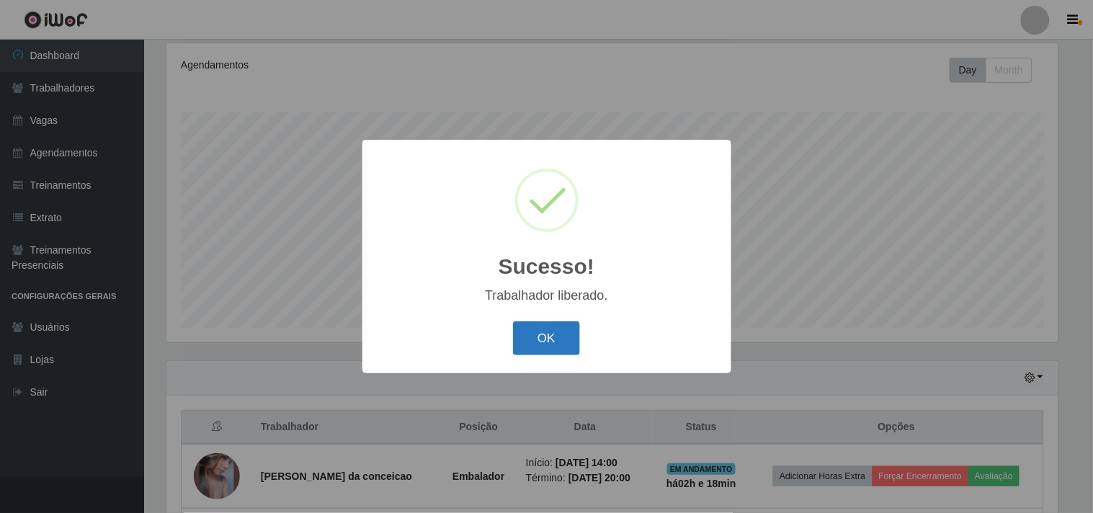
click at [536, 324] on button "OK" at bounding box center [546, 338] width 67 height 34
